Goal: Use online tool/utility: Utilize a website feature to perform a specific function

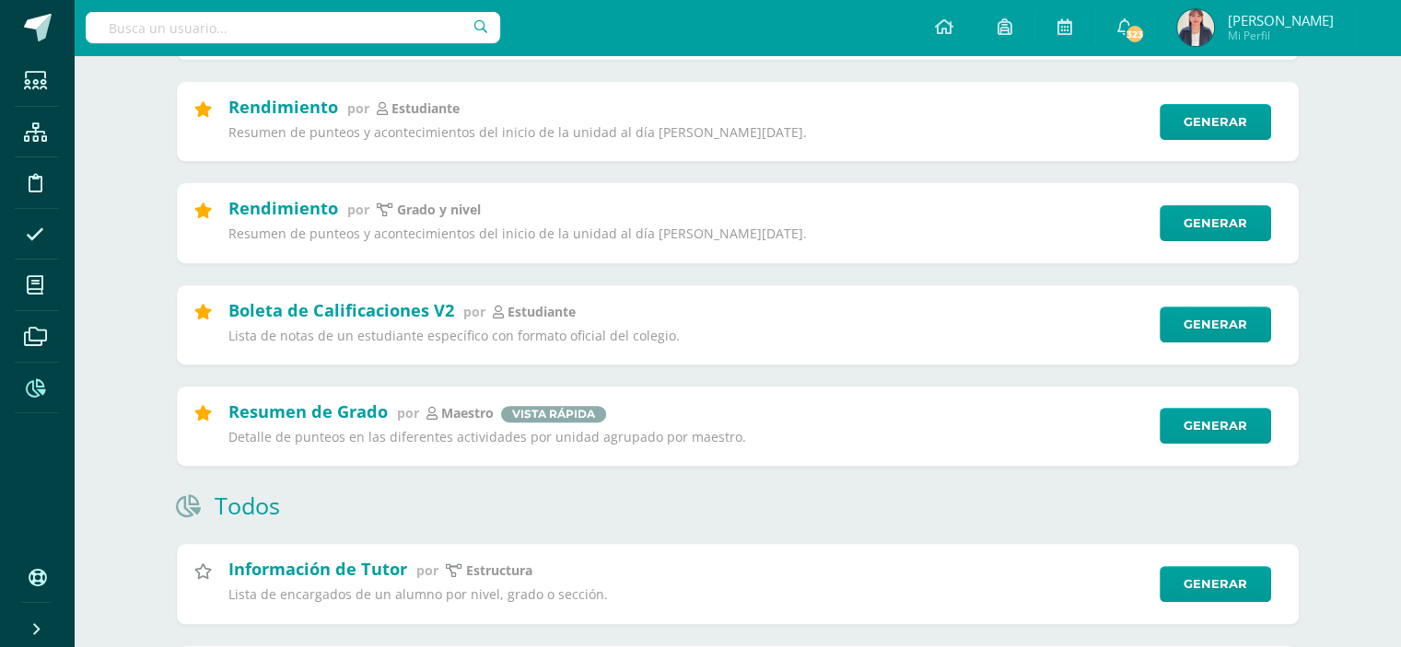
scroll to position [632, 0]
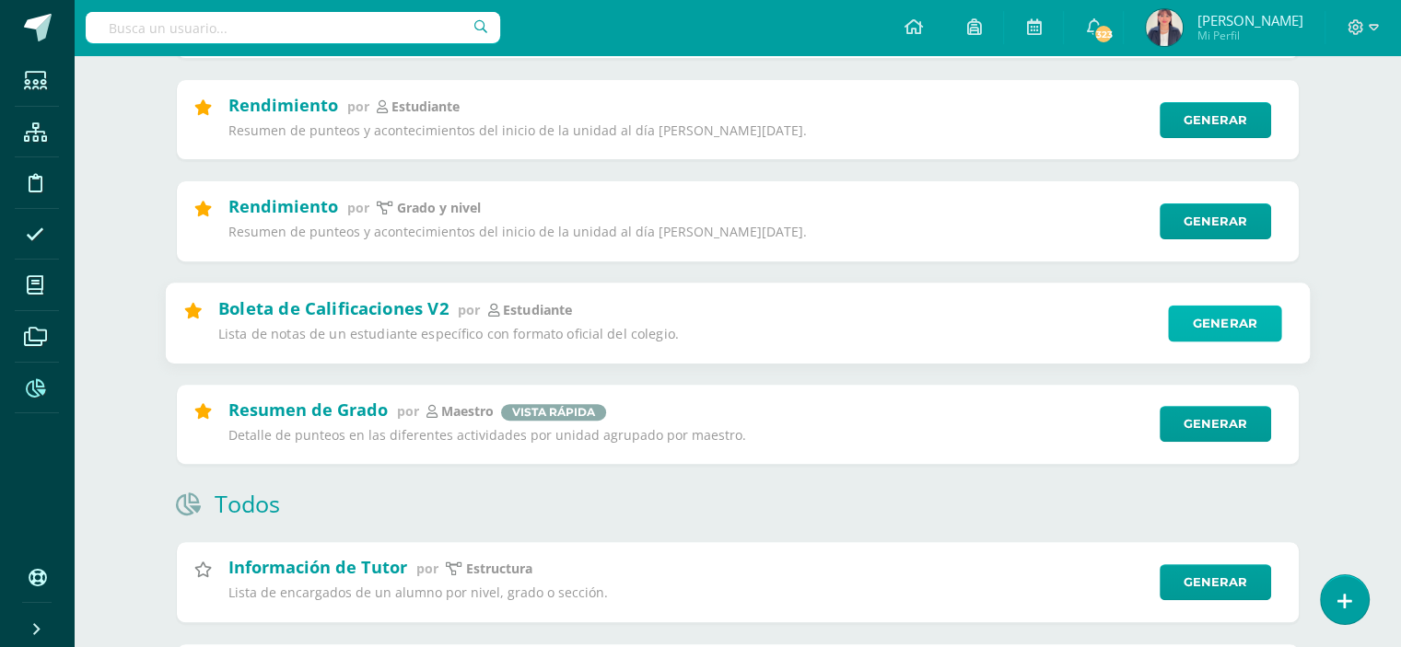
click at [1219, 321] on link "Generar" at bounding box center [1224, 323] width 113 height 37
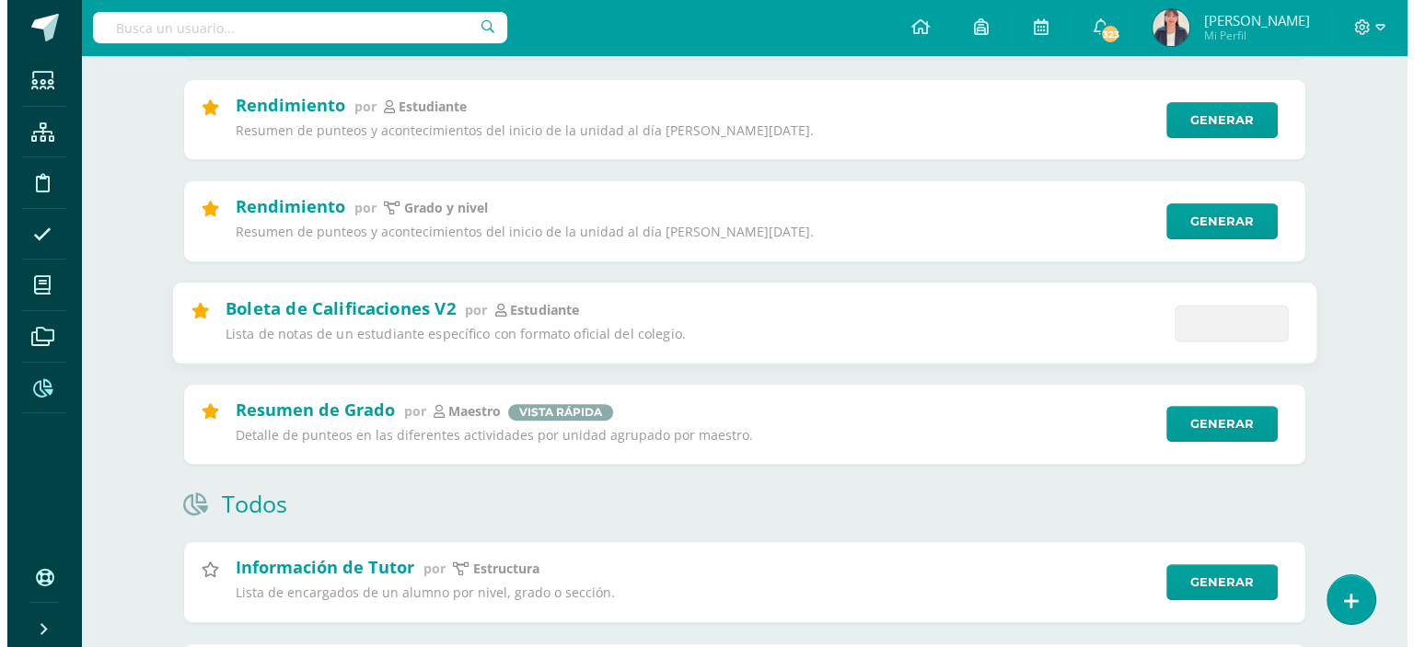
scroll to position [0, 0]
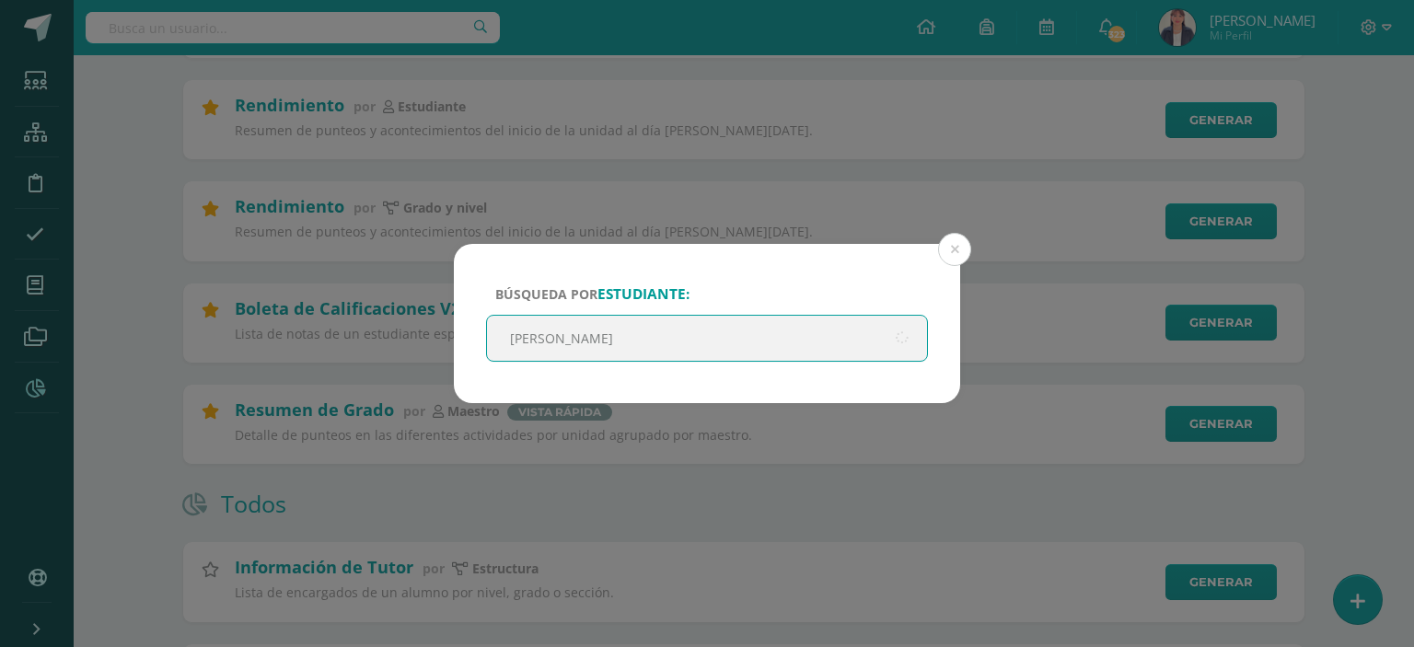
type input "[PERSON_NAME]"
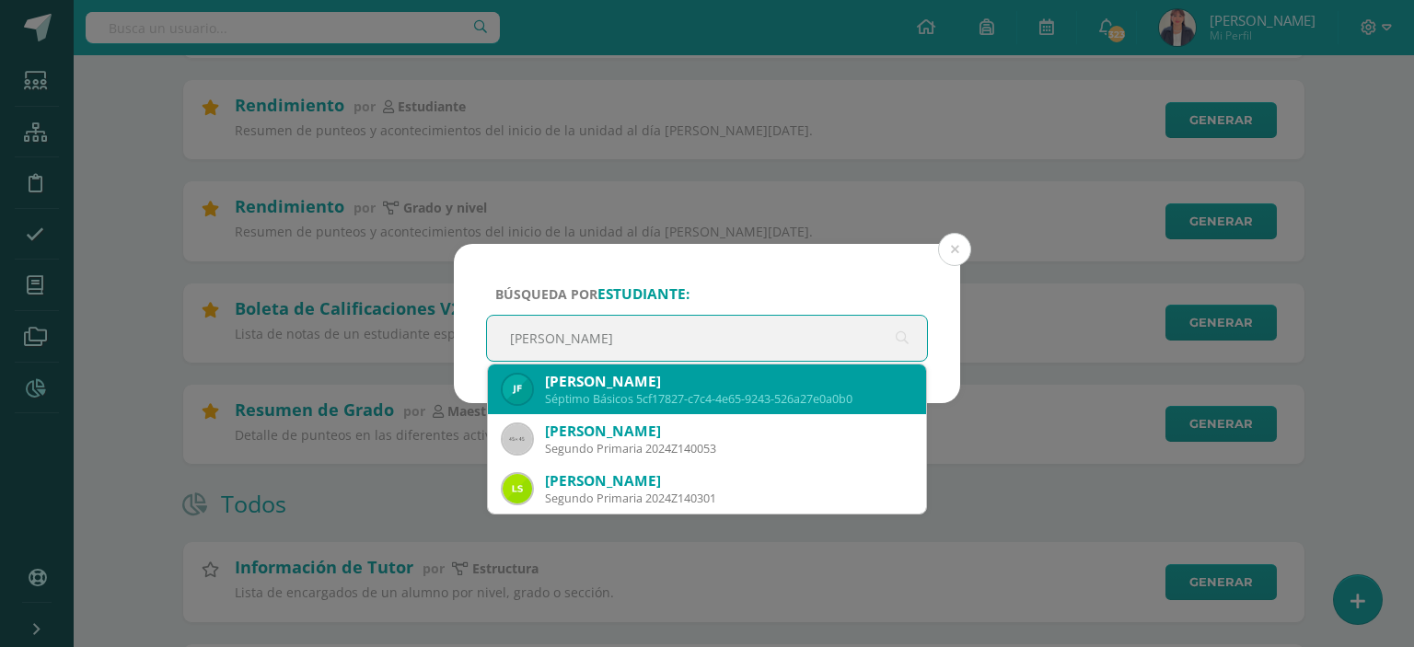
click at [636, 388] on div "[PERSON_NAME]" at bounding box center [728, 381] width 366 height 19
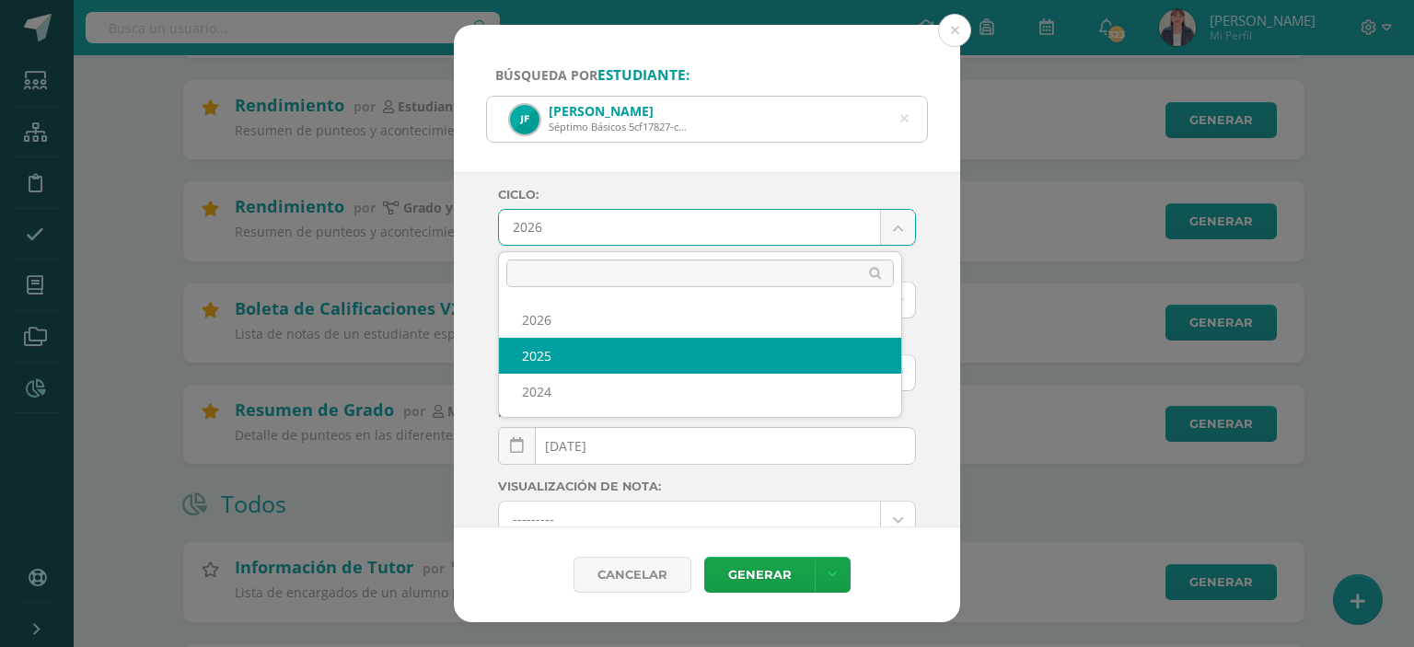
select select "4"
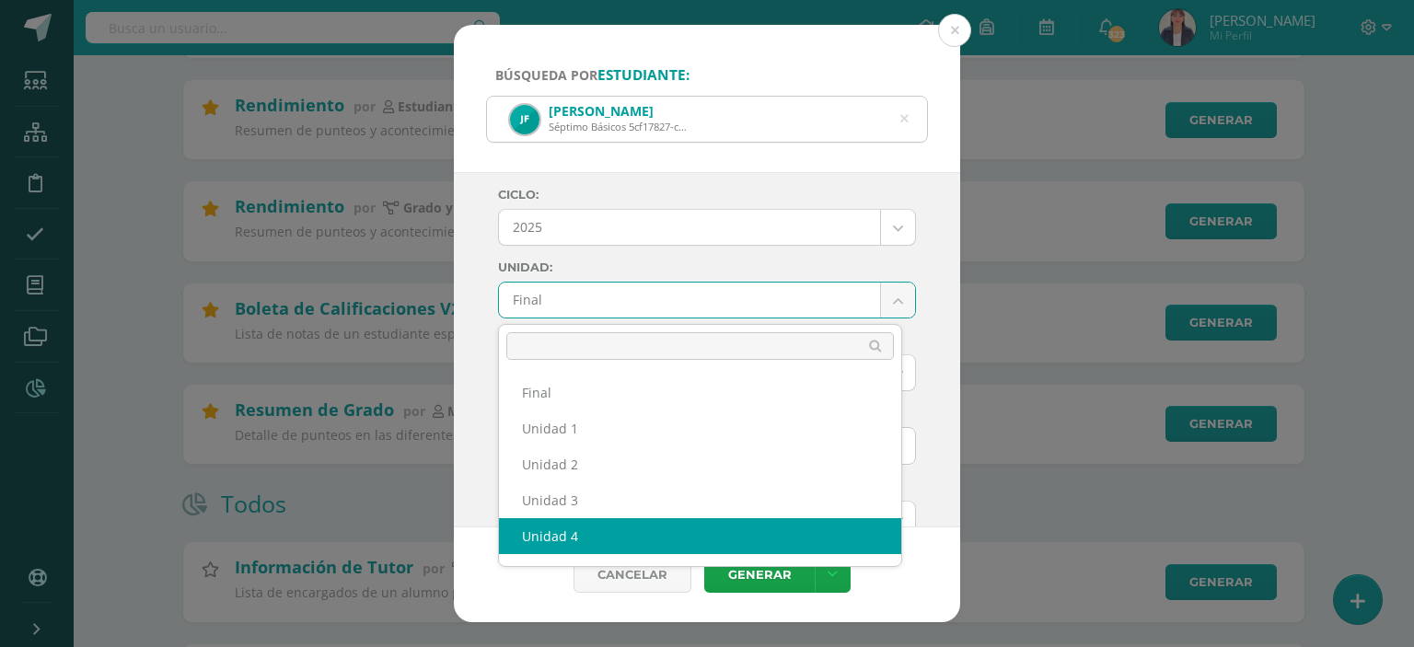
select select "Unidad 4"
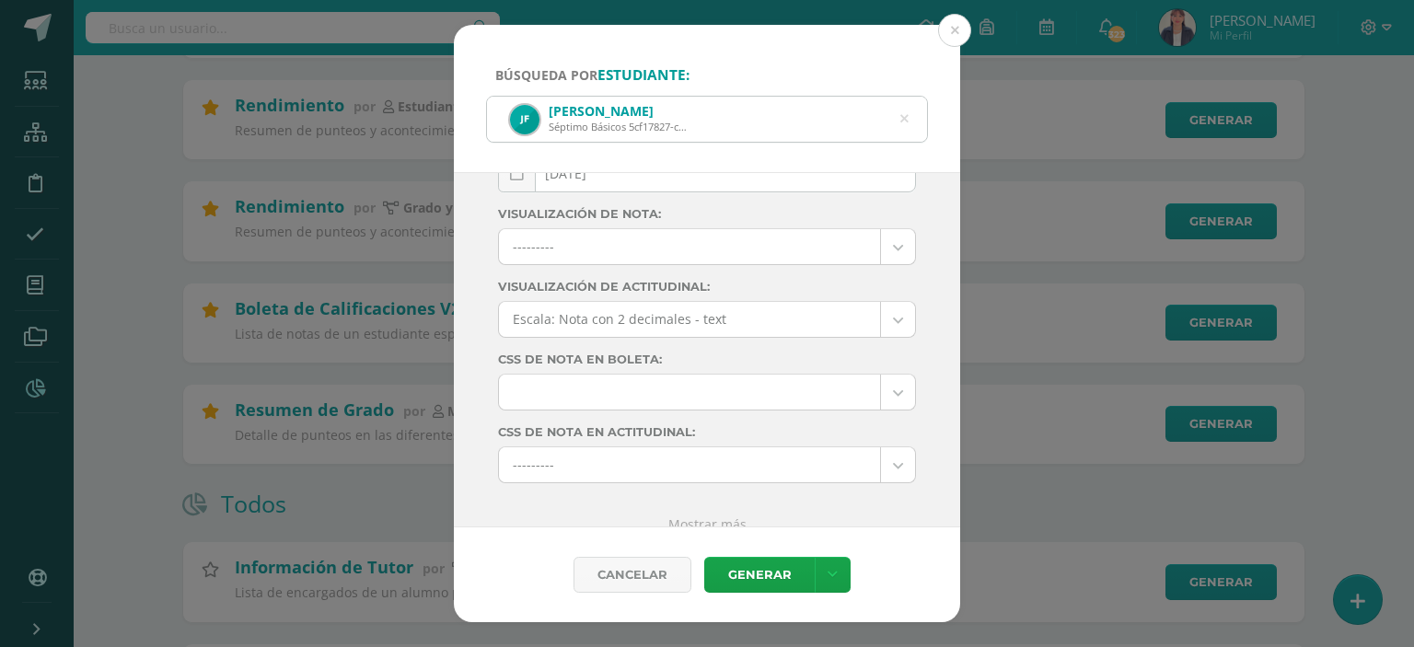
scroll to position [292, 0]
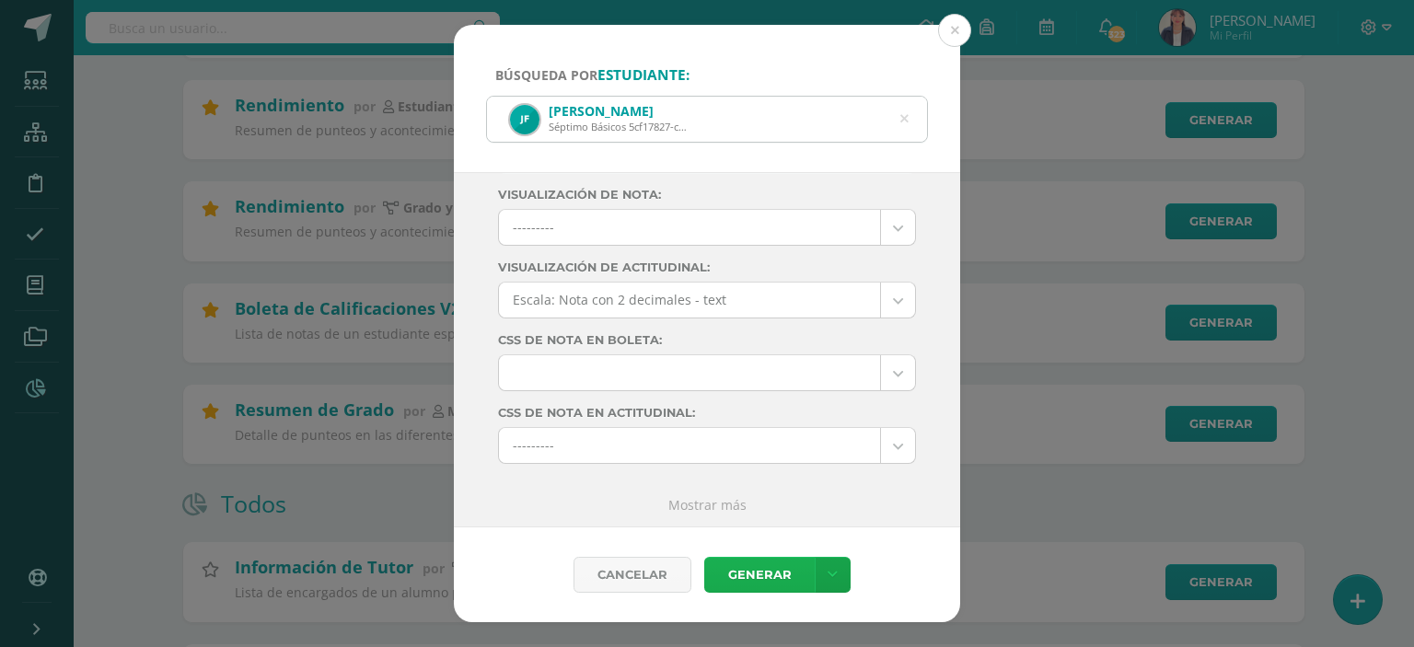
click at [761, 566] on link "Generar" at bounding box center [759, 575] width 110 height 36
